Goal: Navigation & Orientation: Find specific page/section

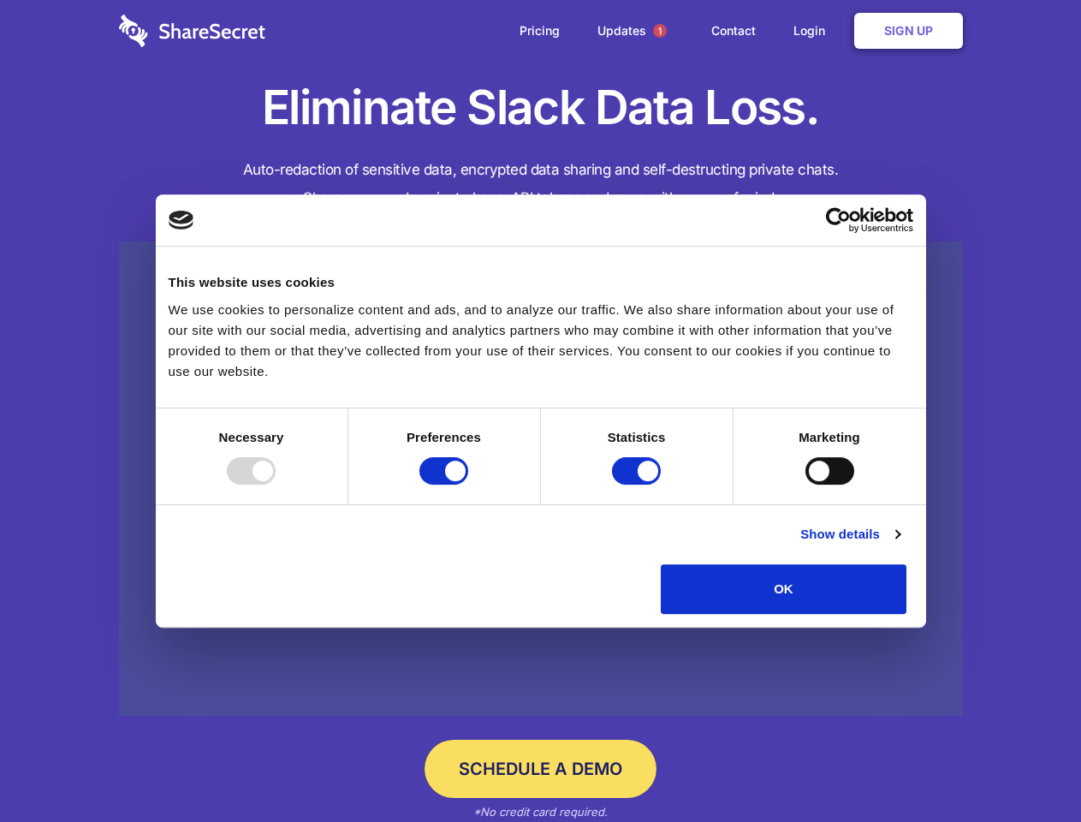
click at [276, 485] on div at bounding box center [251, 470] width 49 height 27
click at [468, 485] on input "Preferences" at bounding box center [444, 470] width 49 height 27
checkbox input "false"
click at [639, 485] on input "Statistics" at bounding box center [636, 470] width 49 height 27
click at [806, 485] on input "Marketing" at bounding box center [830, 470] width 49 height 27
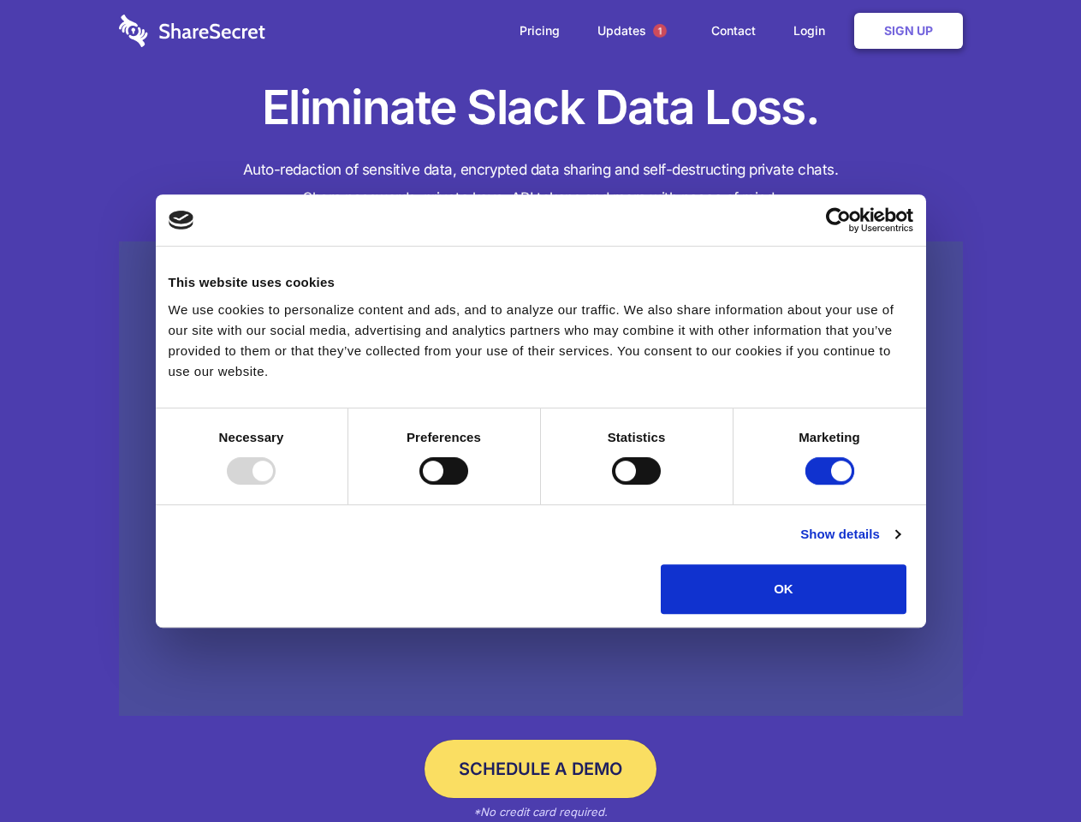
click at [900, 545] on link "Show details" at bounding box center [850, 534] width 99 height 21
click at [0, 0] on li "Necessary 7 Necessary cookies help make a website usable by enabling basic func…" at bounding box center [0, 0] width 0 height 0
click at [659, 31] on span "1" at bounding box center [660, 31] width 14 height 14
